Goal: Information Seeking & Learning: Learn about a topic

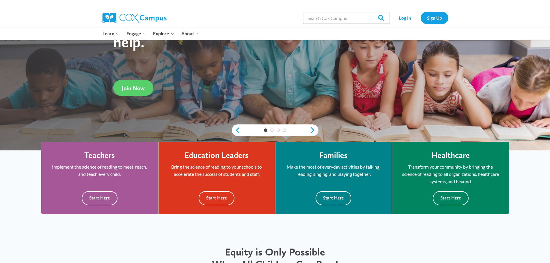
scroll to position [173, 0]
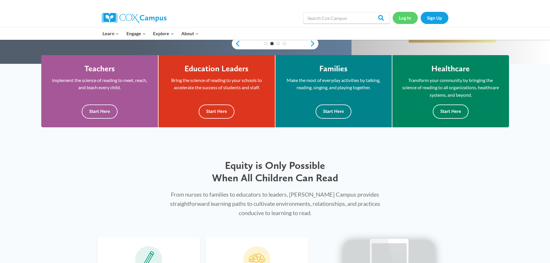
click at [407, 16] on link "Log In" at bounding box center [405, 18] width 25 height 12
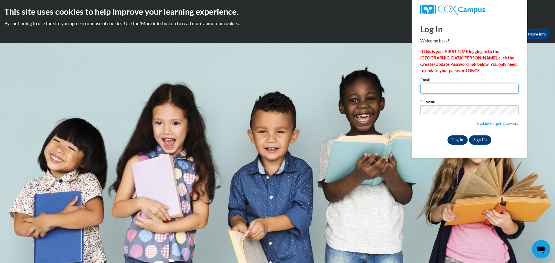
type input "william.jacklin@slingerschools.org"
click at [451, 136] on input "Log In" at bounding box center [457, 140] width 20 height 9
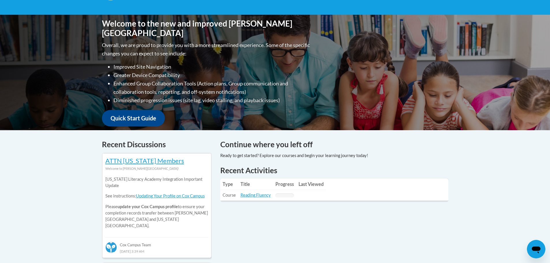
scroll to position [144, 0]
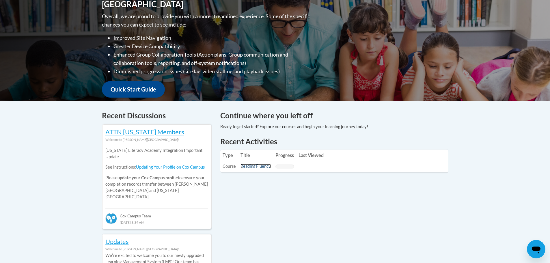
click at [249, 168] on link "Reading Fluency" at bounding box center [256, 166] width 30 height 5
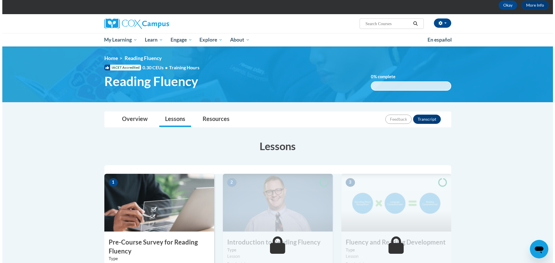
scroll to position [116, 0]
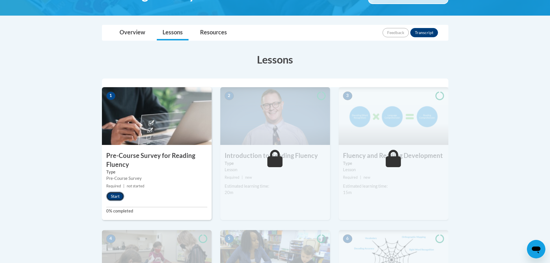
click at [116, 194] on button "Start" at bounding box center [115, 196] width 18 height 9
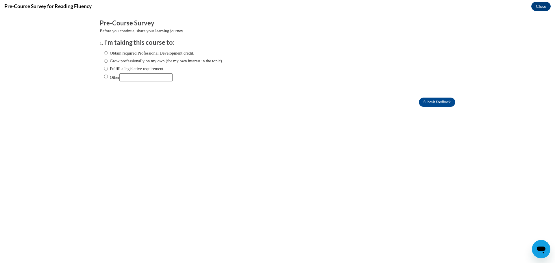
scroll to position [0, 0]
click at [104, 68] on label "Fulfill a legislative requirement." at bounding box center [134, 69] width 60 height 6
click at [104, 68] on input "Fulfill a legislative requirement." at bounding box center [106, 69] width 4 height 6
radio input "true"
click at [437, 102] on input "Submit feedback" at bounding box center [437, 102] width 36 height 9
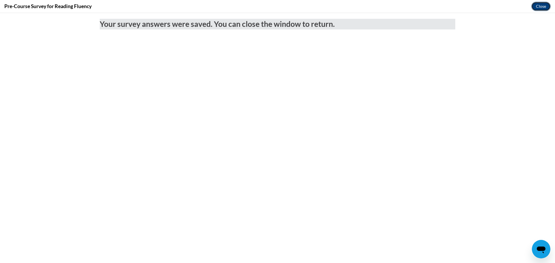
click at [541, 3] on button "Close" at bounding box center [540, 6] width 19 height 9
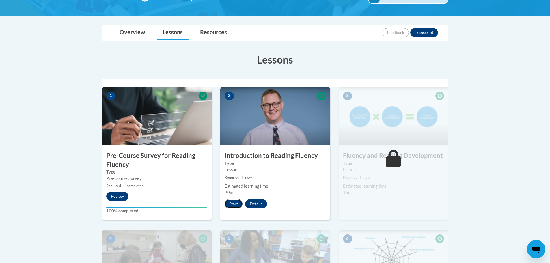
click at [236, 206] on button "Start" at bounding box center [234, 203] width 18 height 9
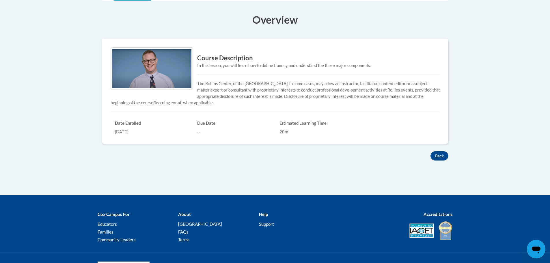
scroll to position [172, 0]
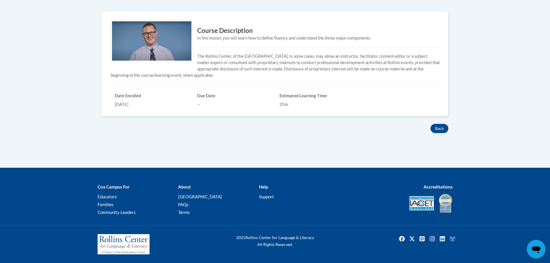
click at [184, 49] on img at bounding box center [152, 41] width 82 height 42
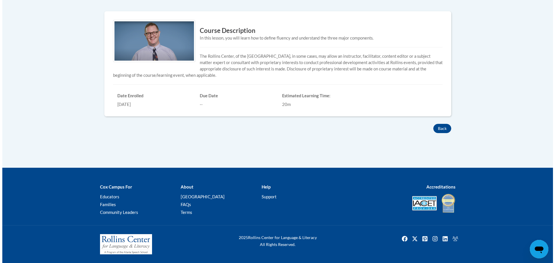
scroll to position [56, 0]
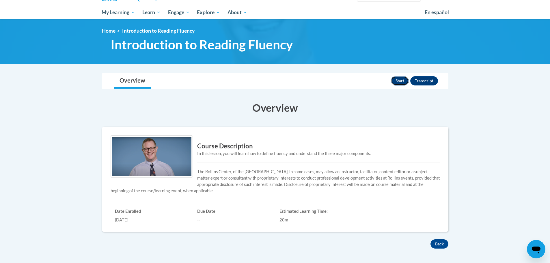
click at [395, 81] on button "Start" at bounding box center [400, 80] width 18 height 9
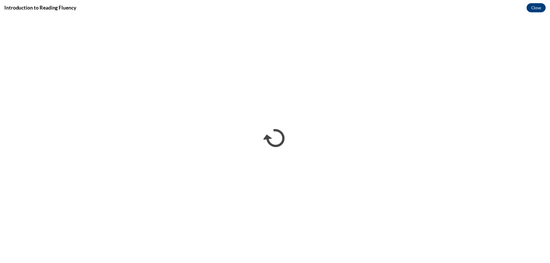
scroll to position [0, 0]
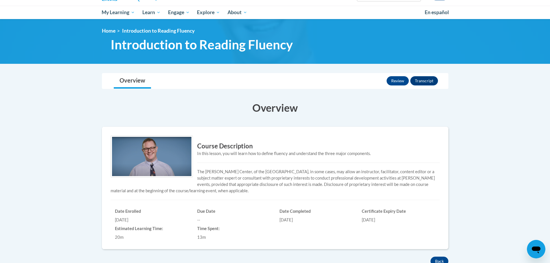
scroll to position [189, 0]
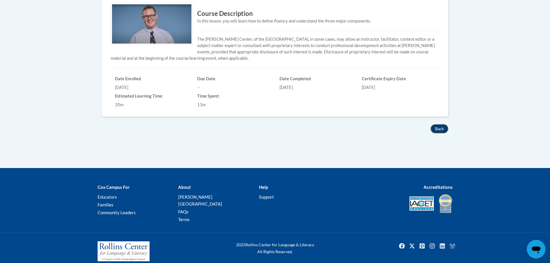
click at [433, 126] on button "Back" at bounding box center [440, 128] width 18 height 9
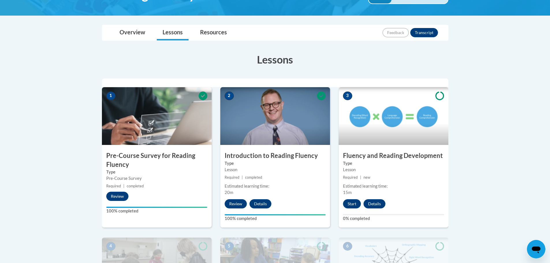
scroll to position [173, 0]
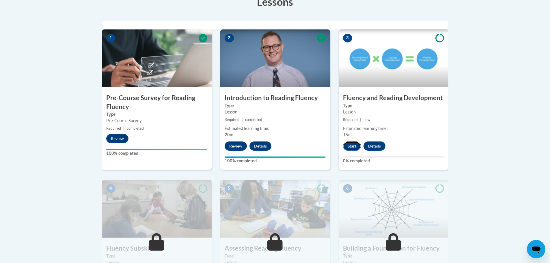
click at [351, 145] on button "Start" at bounding box center [352, 146] width 18 height 9
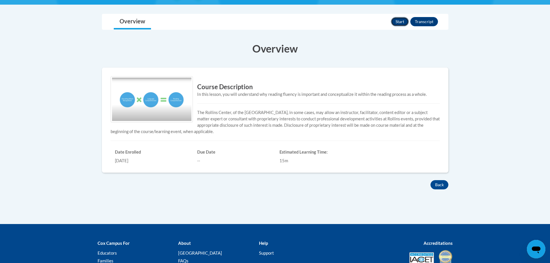
click at [395, 21] on button "Start" at bounding box center [400, 21] width 18 height 9
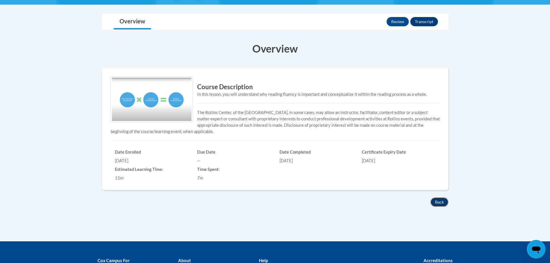
click at [440, 199] on button "Back" at bounding box center [440, 202] width 18 height 9
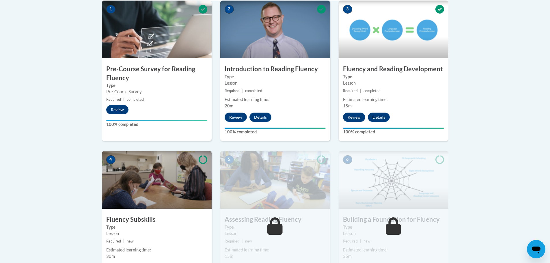
scroll to position [289, 0]
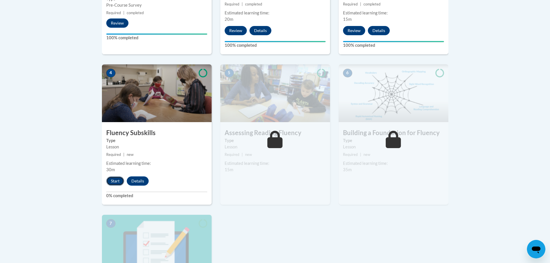
click at [110, 181] on button "Start" at bounding box center [115, 181] width 18 height 9
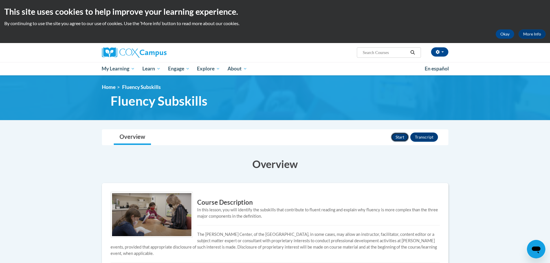
click at [403, 138] on button "Start" at bounding box center [400, 137] width 18 height 9
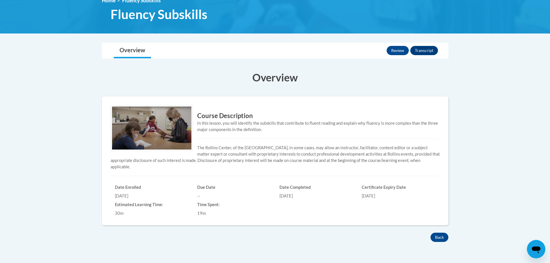
scroll to position [116, 0]
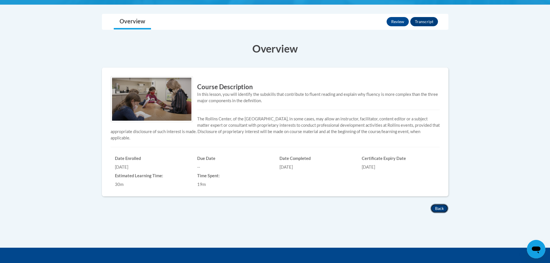
click at [438, 209] on button "Back" at bounding box center [440, 208] width 18 height 9
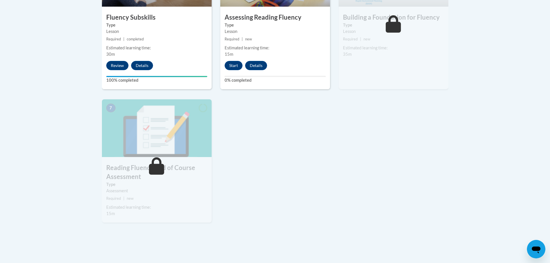
scroll to position [260, 0]
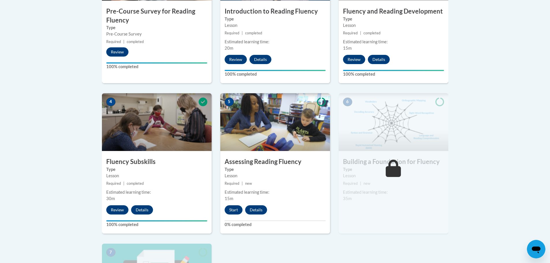
click at [377, 185] on small "Required | new" at bounding box center [394, 184] width 110 height 6
click at [237, 209] on button "Start" at bounding box center [234, 209] width 18 height 9
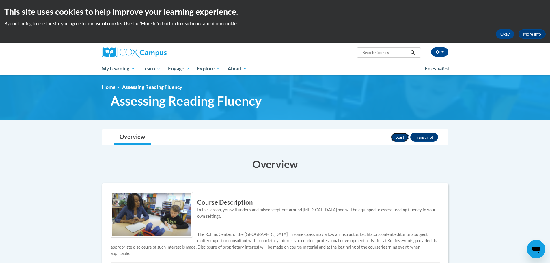
click at [397, 136] on button "Start" at bounding box center [400, 137] width 18 height 9
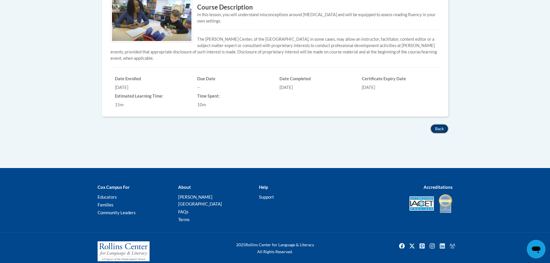
click at [436, 128] on button "Back" at bounding box center [440, 128] width 18 height 9
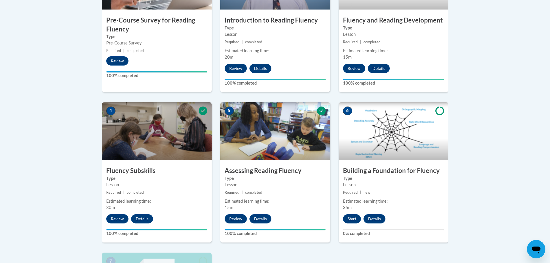
scroll to position [396, 0]
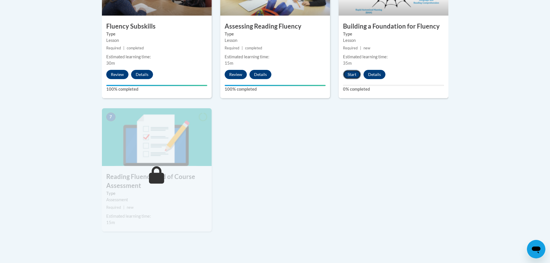
click at [352, 72] on button "Start" at bounding box center [352, 74] width 18 height 9
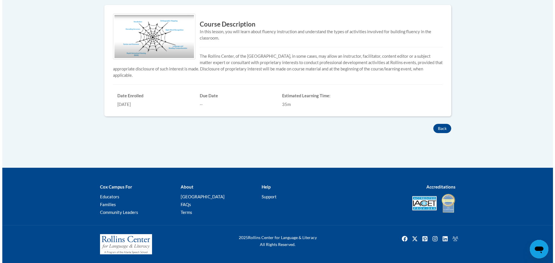
scroll to position [5, 0]
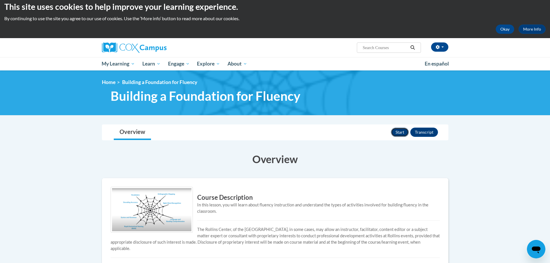
click at [402, 130] on button "Start" at bounding box center [400, 132] width 18 height 9
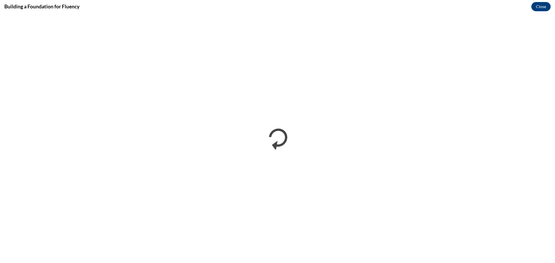
scroll to position [0, 0]
